Goal: Check status: Check status

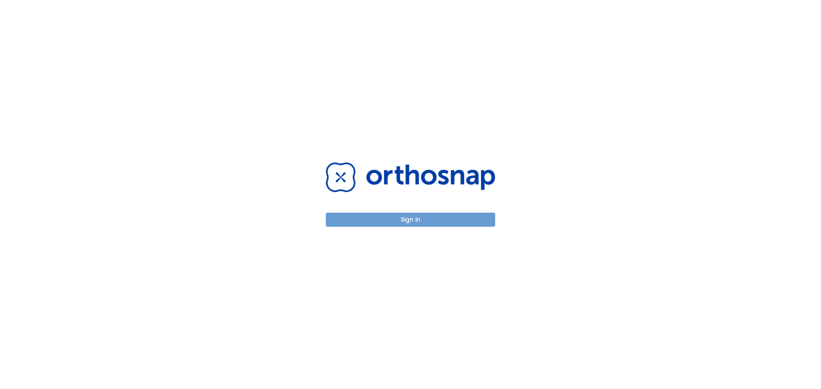
click at [450, 223] on button "Sign in" at bounding box center [410, 220] width 169 height 14
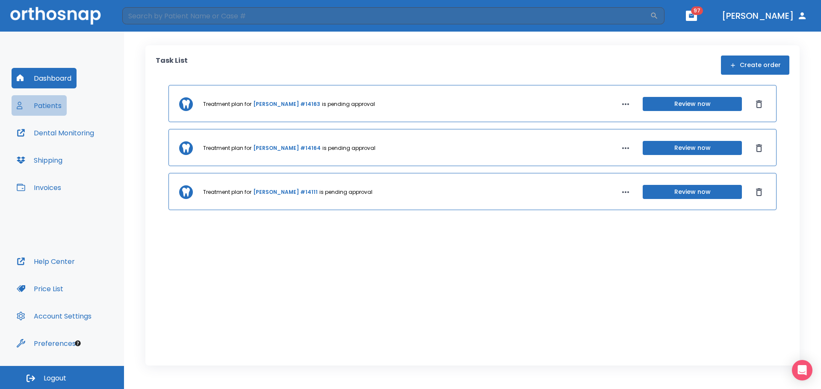
click at [56, 102] on button "Patients" at bounding box center [39, 105] width 55 height 21
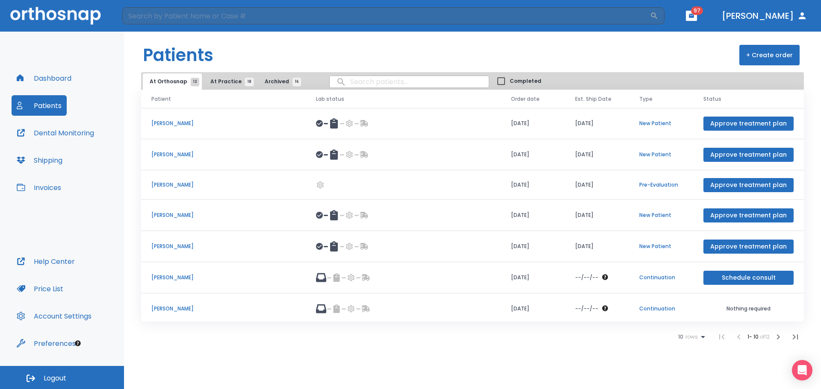
click at [193, 155] on p "Emily McWilliams" at bounding box center [223, 155] width 144 height 8
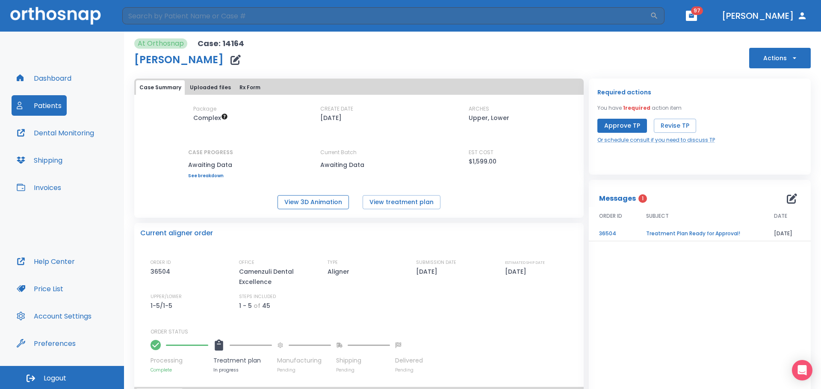
click at [314, 199] on button "View 3D Animation" at bounding box center [312, 202] width 71 height 14
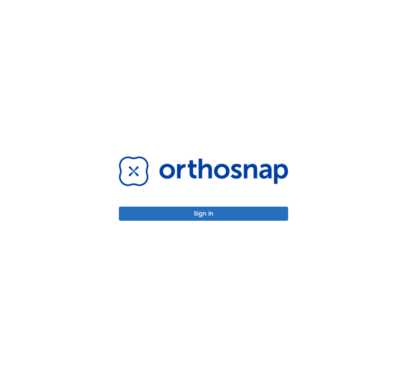
click at [188, 215] on button "Sign in" at bounding box center [203, 214] width 169 height 14
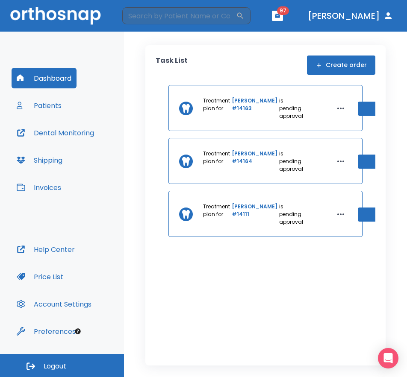
click at [242, 160] on link "Emily McWilliams #14164" at bounding box center [255, 161] width 46 height 23
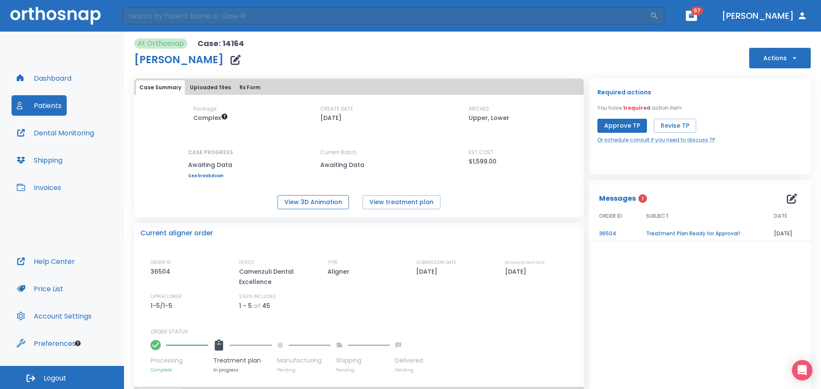
click at [320, 200] on button "View 3D Animation" at bounding box center [312, 202] width 71 height 14
click at [395, 200] on button "View treatment plan" at bounding box center [401, 202] width 78 height 14
click at [314, 202] on button "View 3D Animation" at bounding box center [312, 202] width 71 height 14
